Goal: Task Accomplishment & Management: Manage account settings

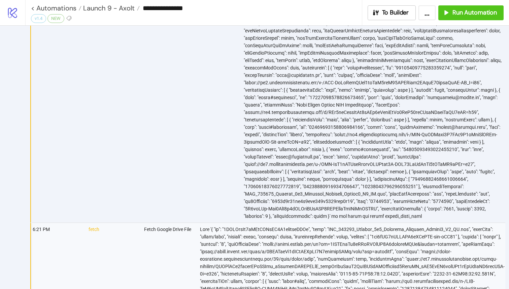
scroll to position [1075, 0]
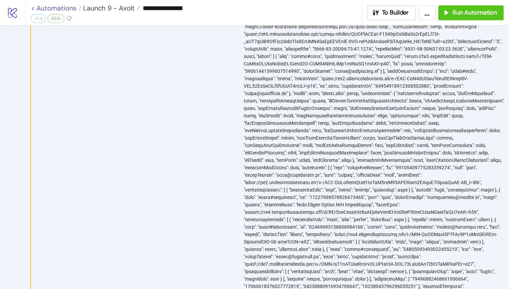
click at [32, 7] on link "< Automations" at bounding box center [56, 8] width 51 height 7
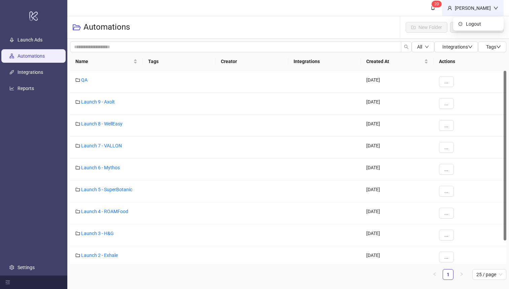
click at [489, 12] on div "[PERSON_NAME]" at bounding box center [473, 8] width 62 height 16
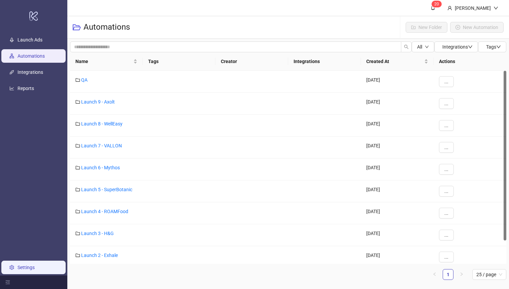
click at [27, 264] on link "Settings" at bounding box center [26, 266] width 17 height 5
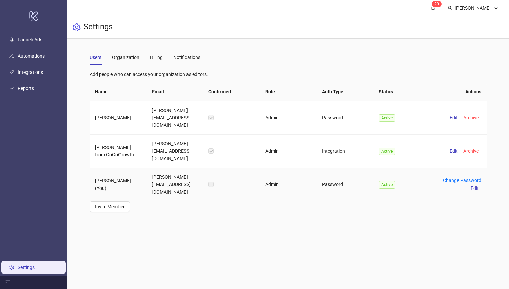
click at [212, 181] on label at bounding box center [211, 184] width 5 height 7
click at [475, 185] on span "Edit" at bounding box center [475, 187] width 8 height 5
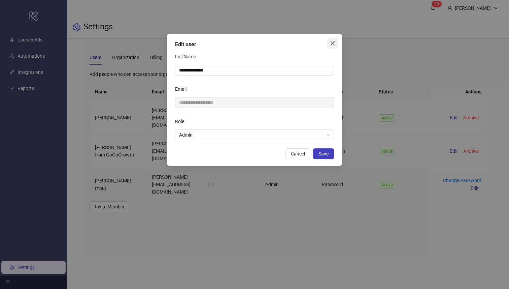
click at [334, 40] on icon "close" at bounding box center [332, 42] width 5 height 5
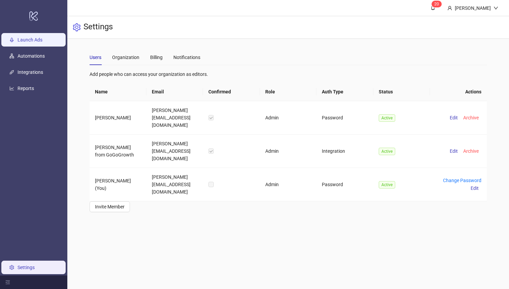
click at [42, 40] on link "Launch Ads" at bounding box center [30, 39] width 25 height 5
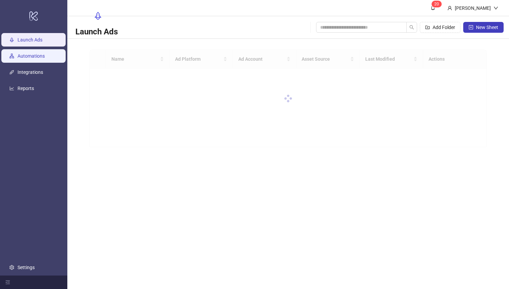
click at [41, 54] on link "Automations" at bounding box center [31, 56] width 27 height 5
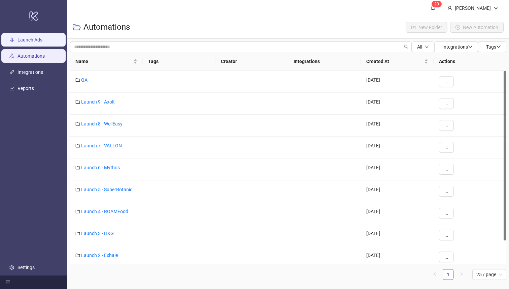
click at [40, 41] on link "Launch Ads" at bounding box center [30, 39] width 25 height 5
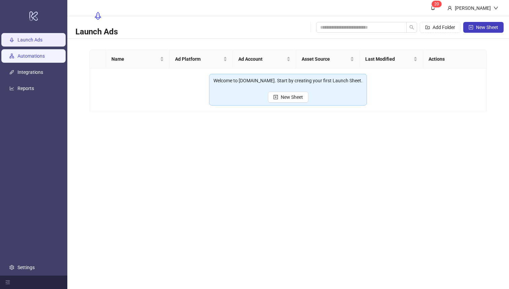
click at [45, 58] on link "Automations" at bounding box center [31, 56] width 27 height 5
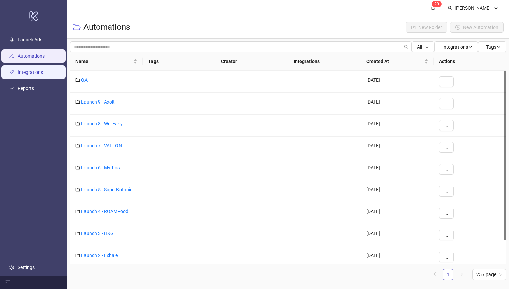
click at [43, 70] on link "Integrations" at bounding box center [31, 72] width 26 height 5
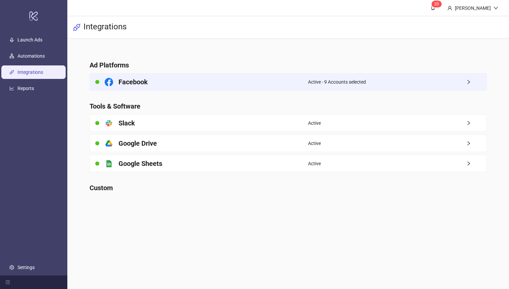
click at [184, 90] on div "Facebook" at bounding box center [199, 81] width 218 height 17
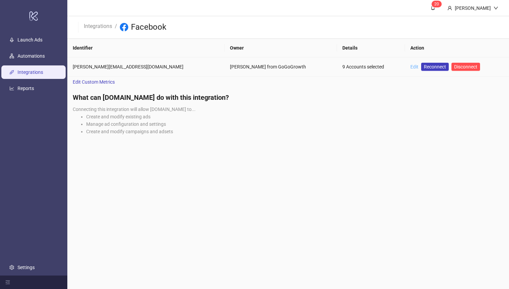
click at [411, 66] on link "Edit" at bounding box center [415, 66] width 8 height 5
